Goal: Information Seeking & Learning: Find specific fact

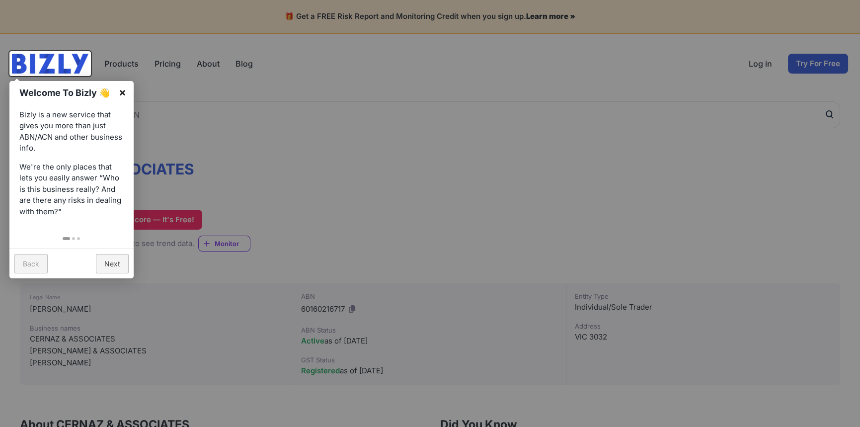
click at [124, 91] on link "×" at bounding box center [122, 92] width 22 height 22
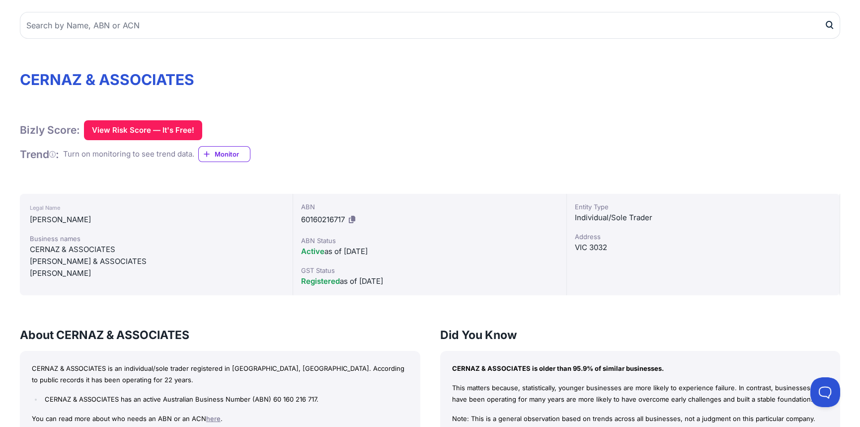
scroll to position [99, 0]
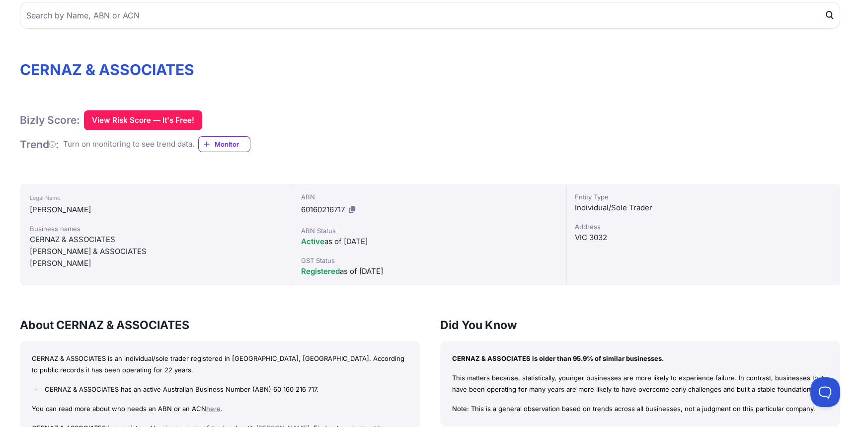
click at [193, 69] on h1 "CERNAZ & ASSOCIATES" at bounding box center [430, 70] width 821 height 18
drag, startPoint x: 195, startPoint y: 67, endPoint x: 23, endPoint y: 76, distance: 172.2
click at [23, 76] on h1 "CERNAZ & ASSOCIATES" at bounding box center [430, 70] width 821 height 18
copy h1 "CERNAZ & ASSOCIATES"
